Goal: Navigation & Orientation: Understand site structure

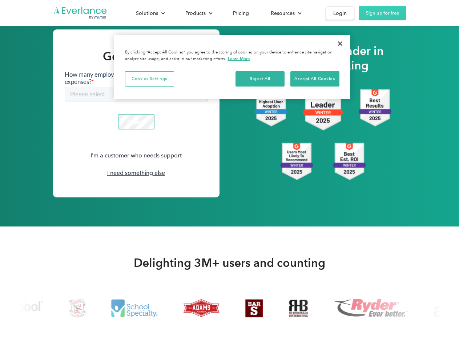
click at [229, 0] on div "Solutions For companies Easy vehicle reimbursements For self-employed Maximize …" at bounding box center [229, 13] width 353 height 26
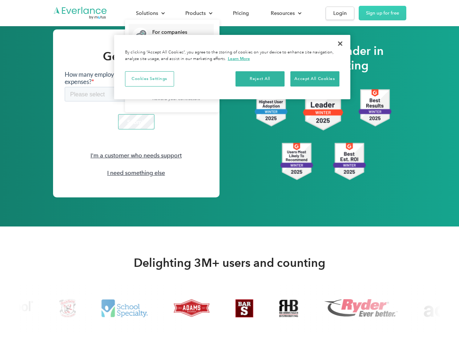
click at [150, 13] on div "Solutions" at bounding box center [147, 13] width 22 height 9
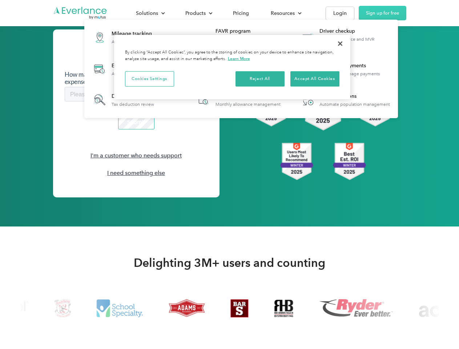
click at [198, 13] on div "Products" at bounding box center [195, 13] width 20 height 9
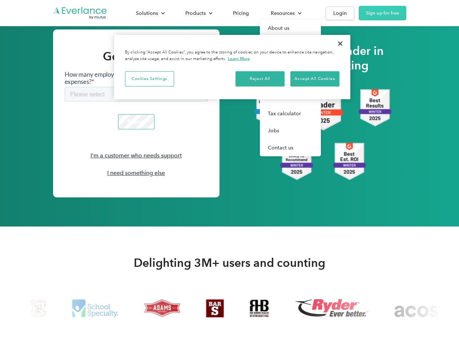
click at [285, 13] on div "Resources" at bounding box center [283, 13] width 24 height 9
